Goal: Task Accomplishment & Management: Manage account settings

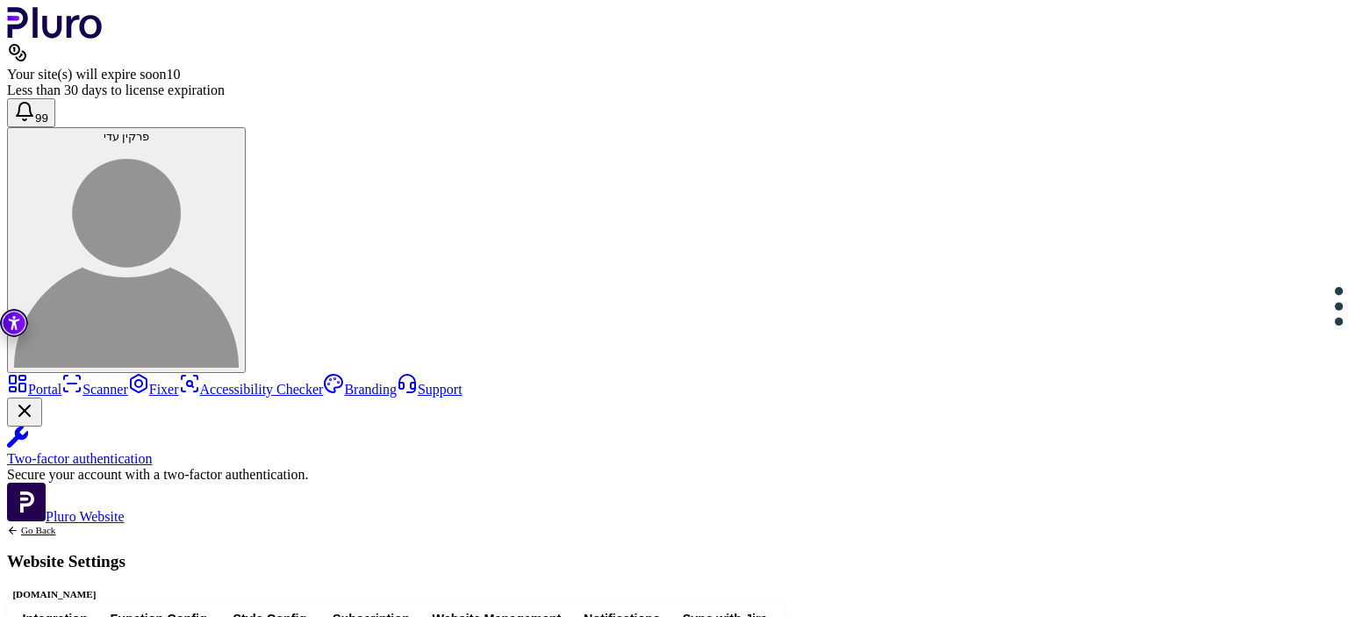
scroll to position [467, 0]
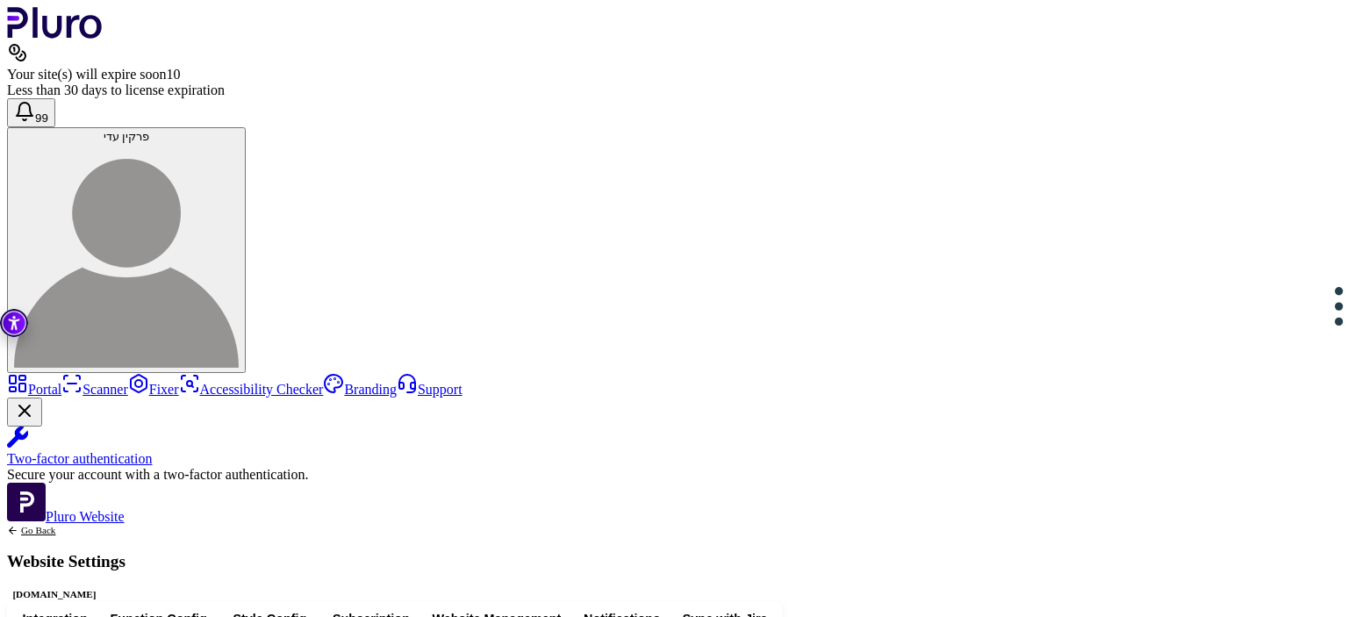
drag, startPoint x: 462, startPoint y: 472, endPoint x: 429, endPoint y: 491, distance: 37.3
drag, startPoint x: 477, startPoint y: 486, endPoint x: 450, endPoint y: 407, distance: 83.5
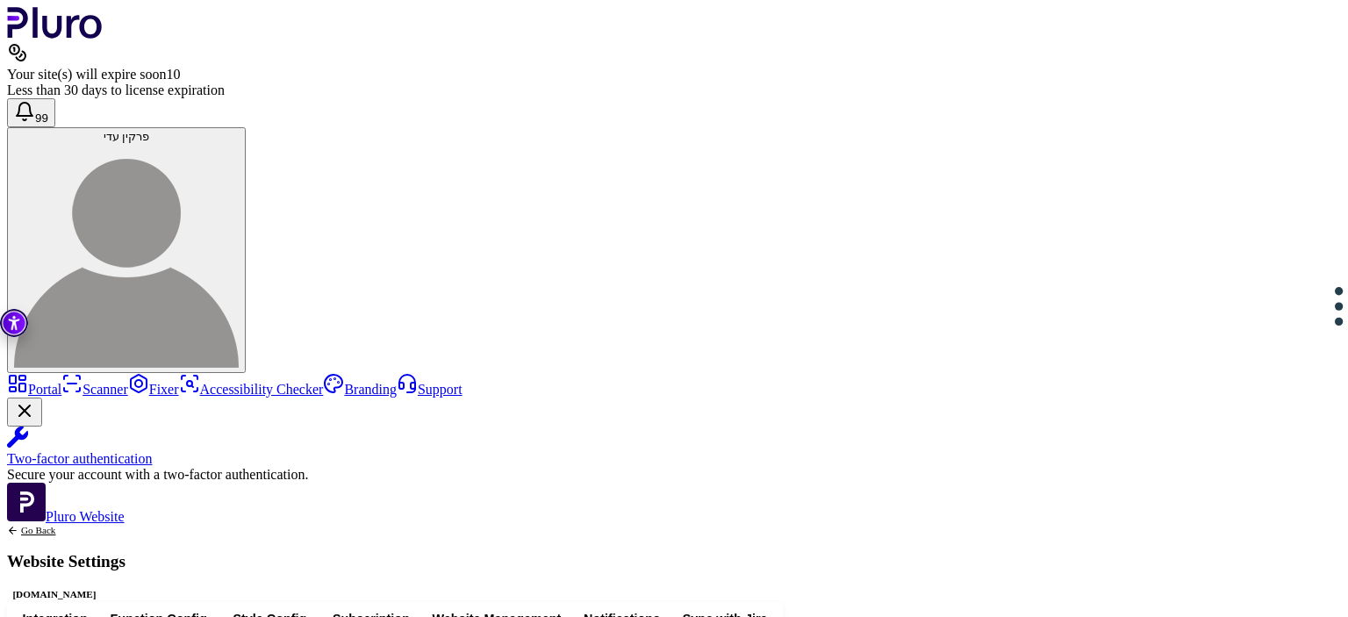
drag, startPoint x: 420, startPoint y: 364, endPoint x: 447, endPoint y: 516, distance: 154.1
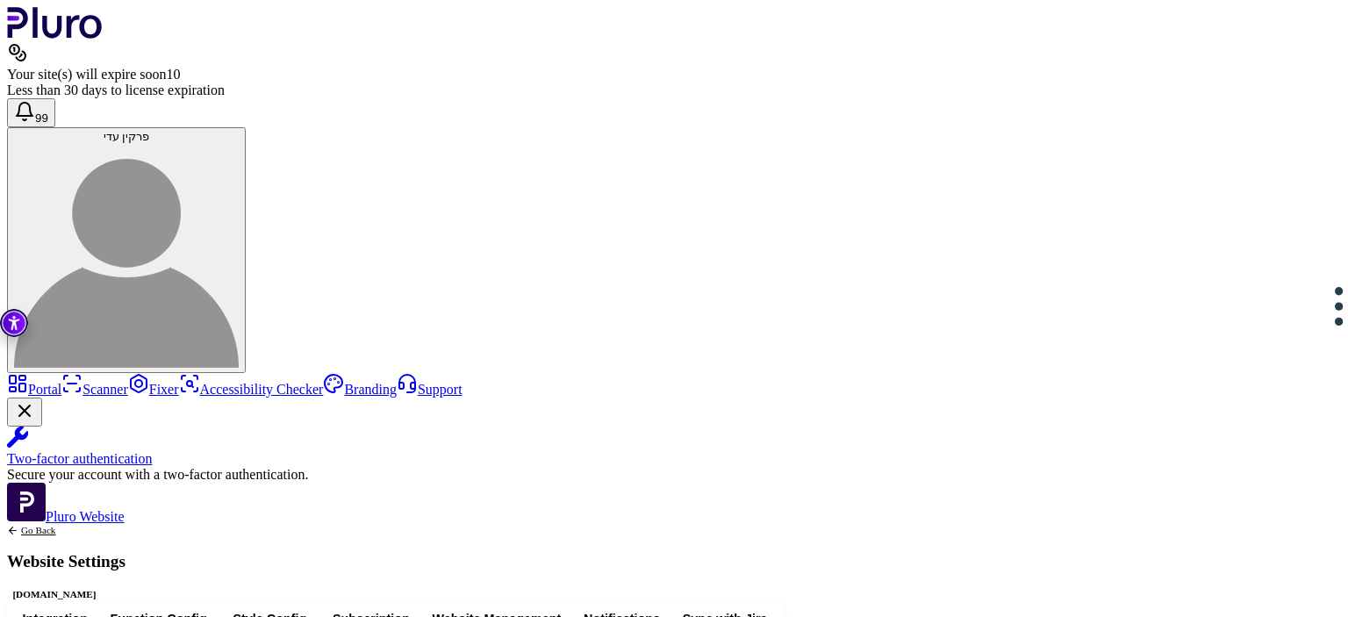
drag, startPoint x: 435, startPoint y: 516, endPoint x: 425, endPoint y: 356, distance: 160.1
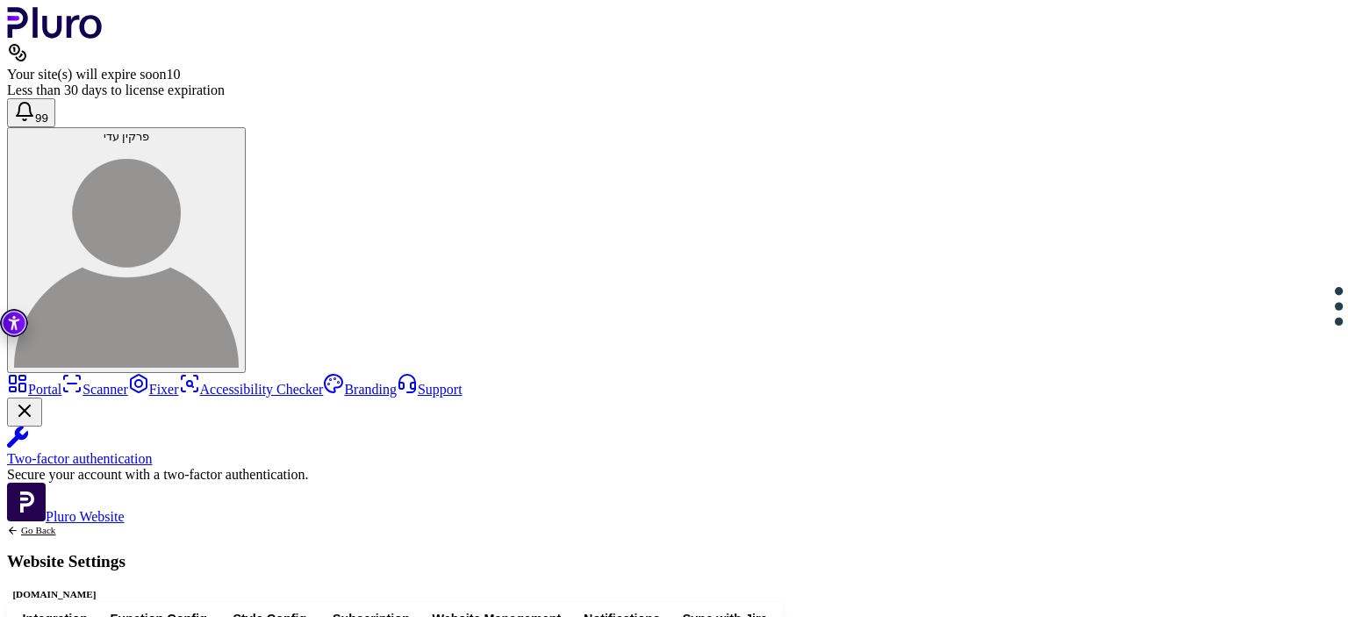
scroll to position [678, 0]
drag, startPoint x: 423, startPoint y: 361, endPoint x: 460, endPoint y: 480, distance: 124.9
drag, startPoint x: 460, startPoint y: 480, endPoint x: 426, endPoint y: 318, distance: 165.9
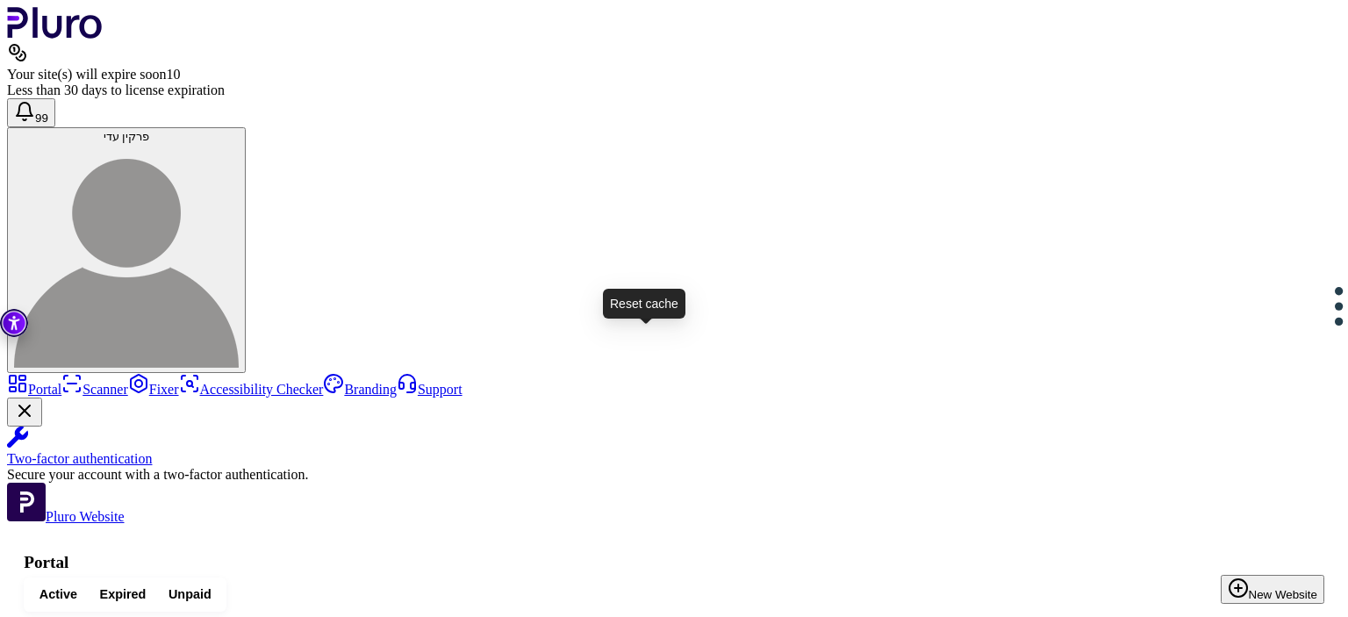
drag, startPoint x: 646, startPoint y: 341, endPoint x: 650, endPoint y: 266, distance: 75.6
